Goal: Transaction & Acquisition: Purchase product/service

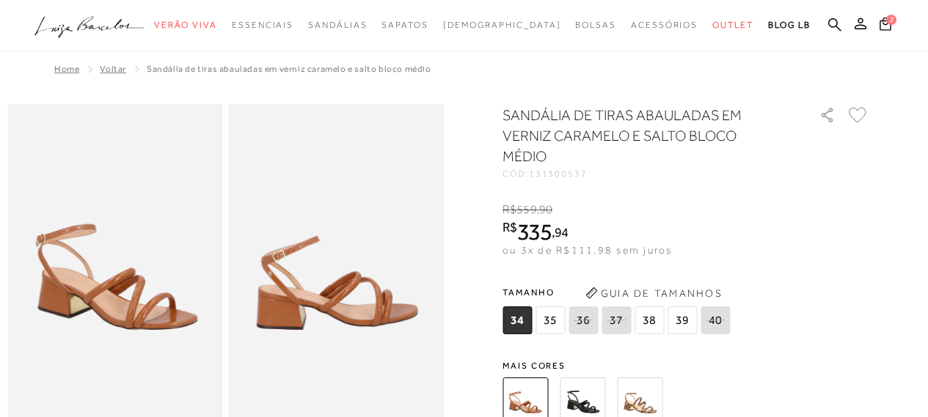
click at [582, 403] on img at bounding box center [582, 400] width 45 height 45
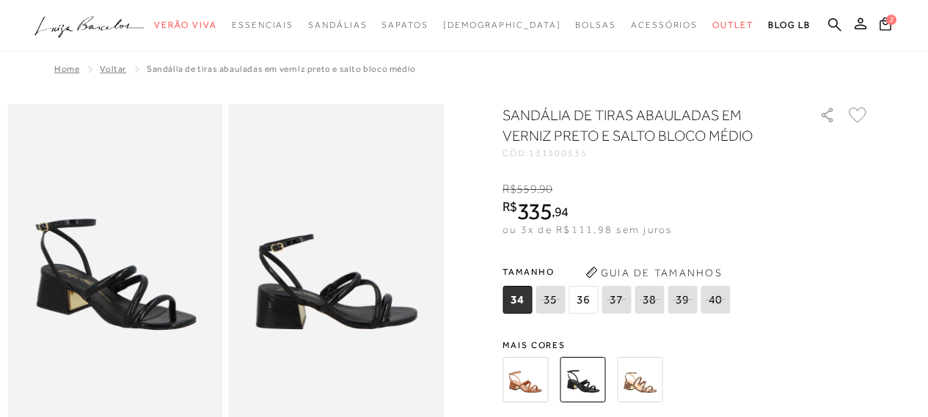
click at [583, 296] on span "36" at bounding box center [582, 300] width 29 height 28
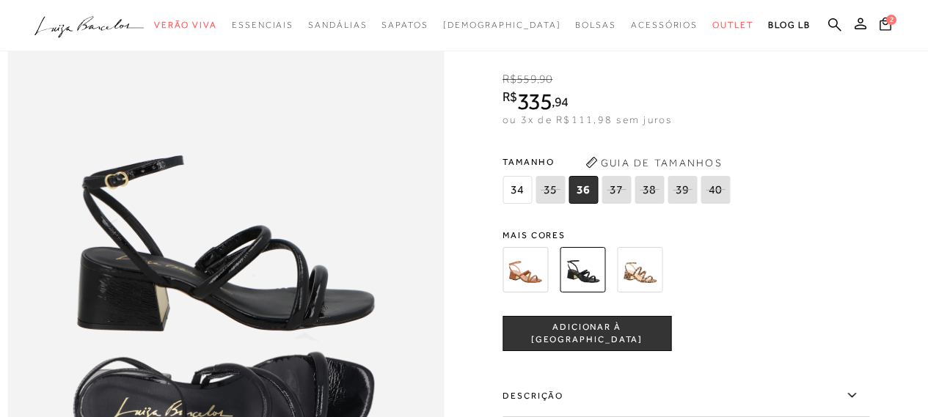
scroll to position [733, 0]
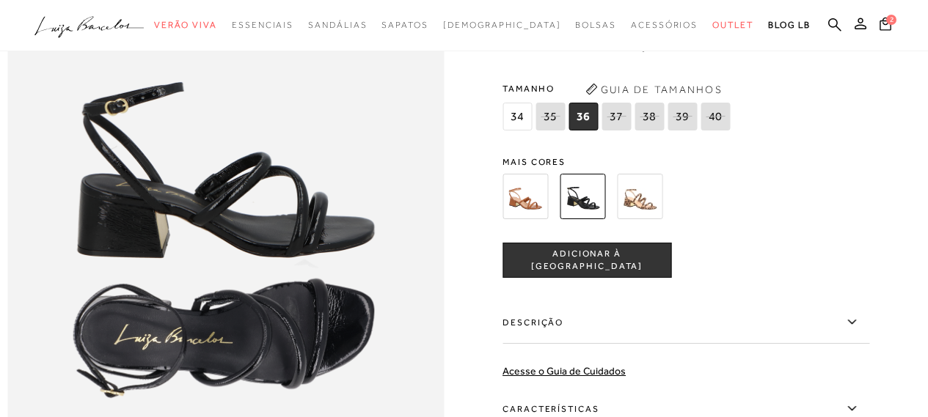
click at [611, 274] on span "ADICIONAR À [GEOGRAPHIC_DATA]" at bounding box center [586, 261] width 167 height 26
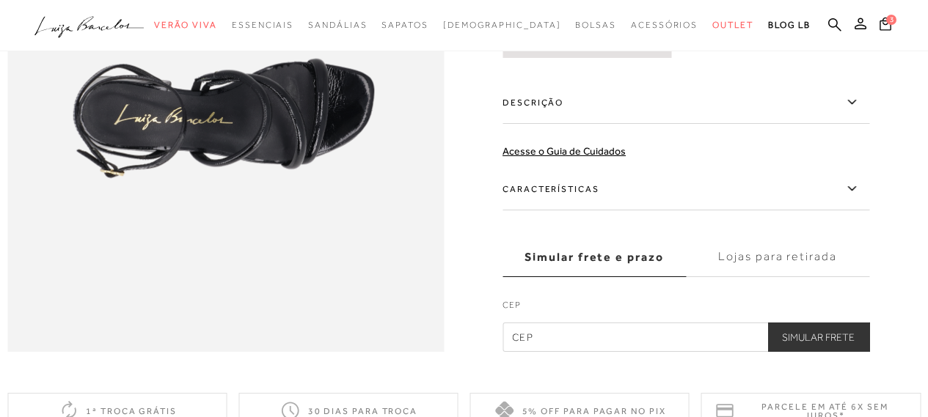
scroll to position [1100, 0]
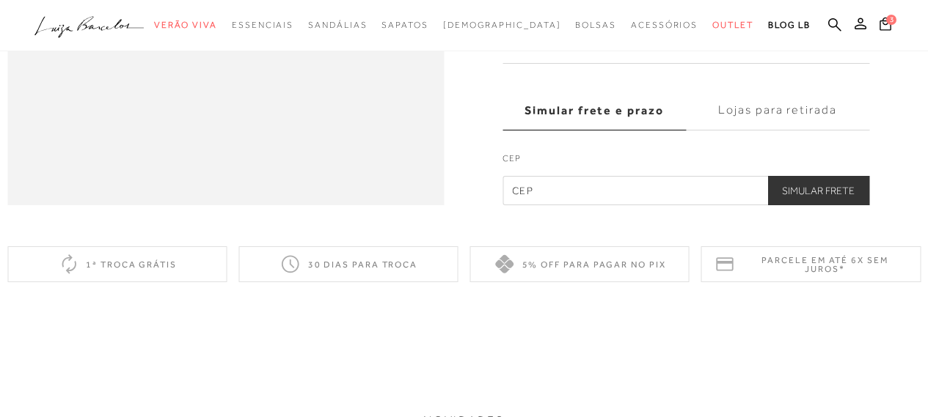
click at [562, 205] on input "text" at bounding box center [685, 190] width 367 height 29
type input "71680-382"
click at [823, 205] on button "Simular Frete" at bounding box center [818, 190] width 102 height 29
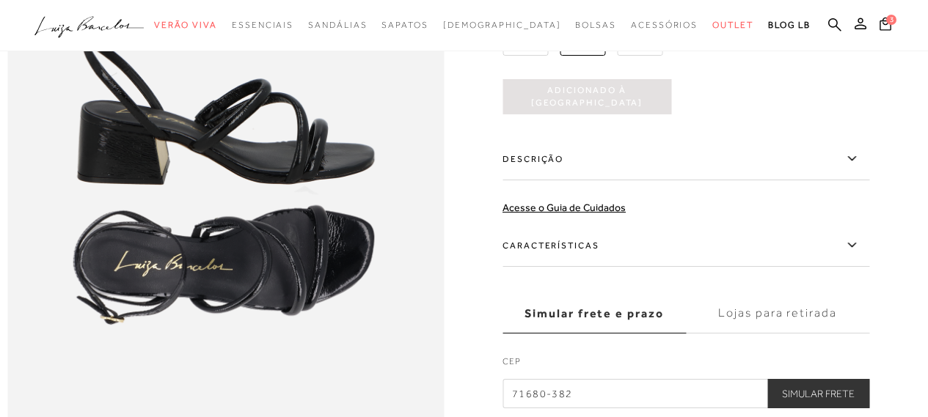
scroll to position [733, 0]
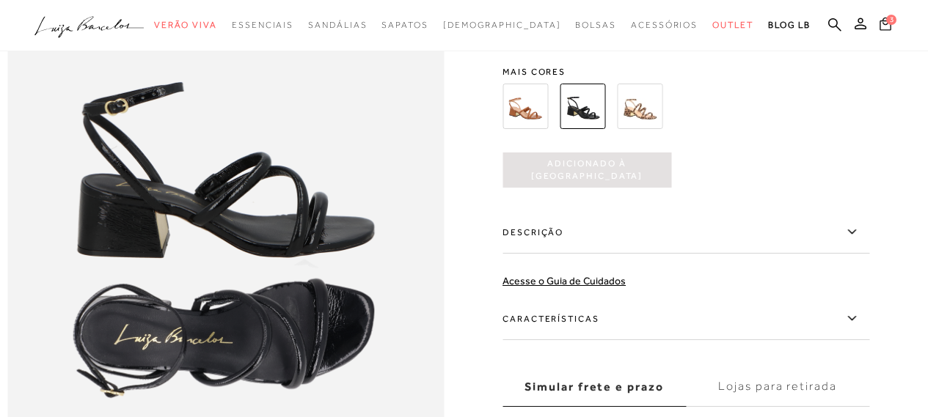
click at [890, 17] on span "3" at bounding box center [891, 20] width 10 height 10
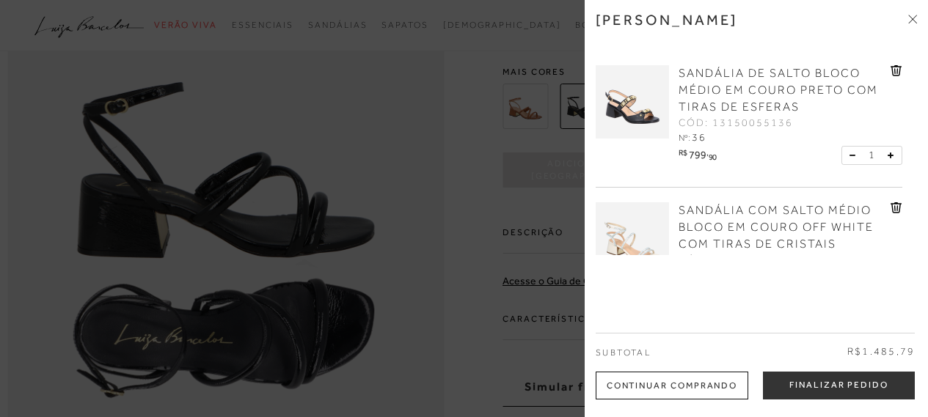
click at [890, 70] on icon at bounding box center [895, 70] width 11 height 11
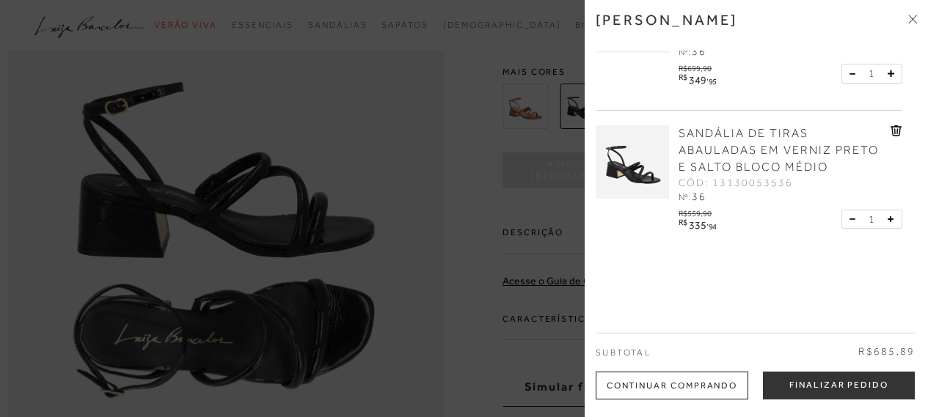
scroll to position [880, 0]
